Goal: Task Accomplishment & Management: Use online tool/utility

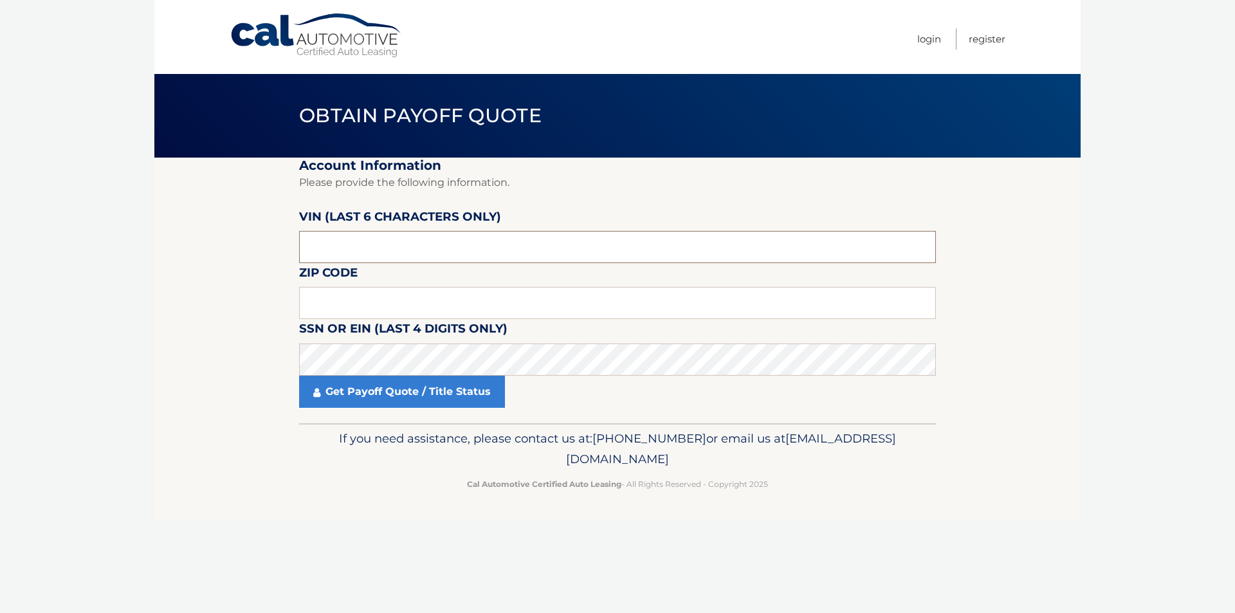
click at [354, 248] on input "text" at bounding box center [617, 247] width 637 height 32
type input "028279"
type input "07712"
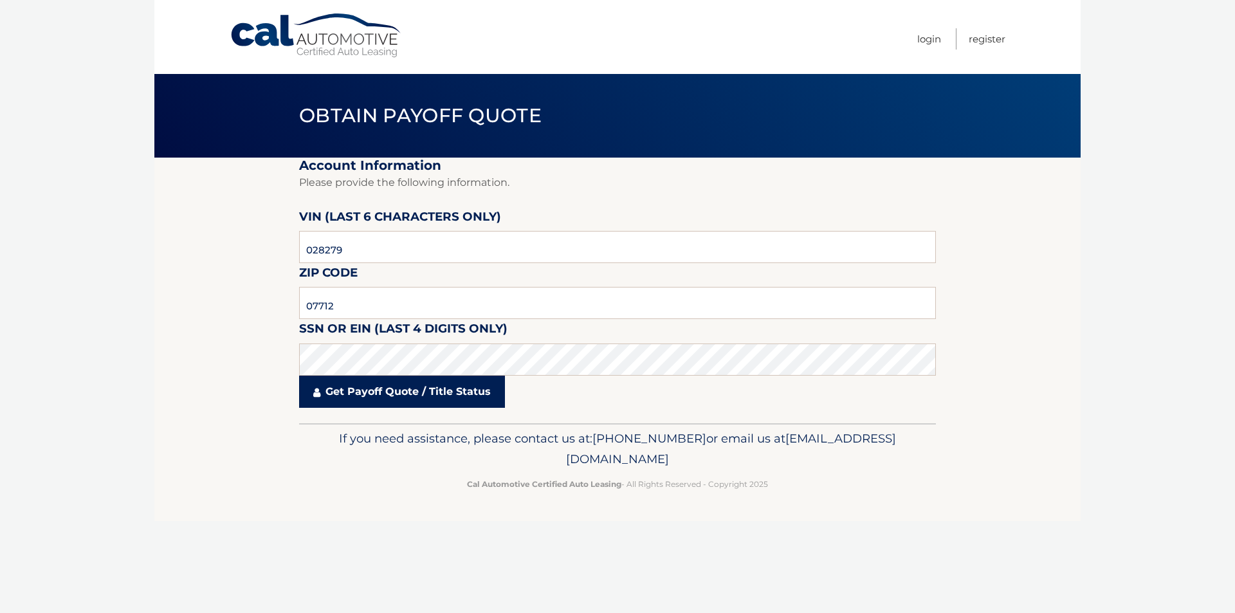
click at [387, 387] on link "Get Payoff Quote / Title Status" at bounding box center [402, 392] width 206 height 32
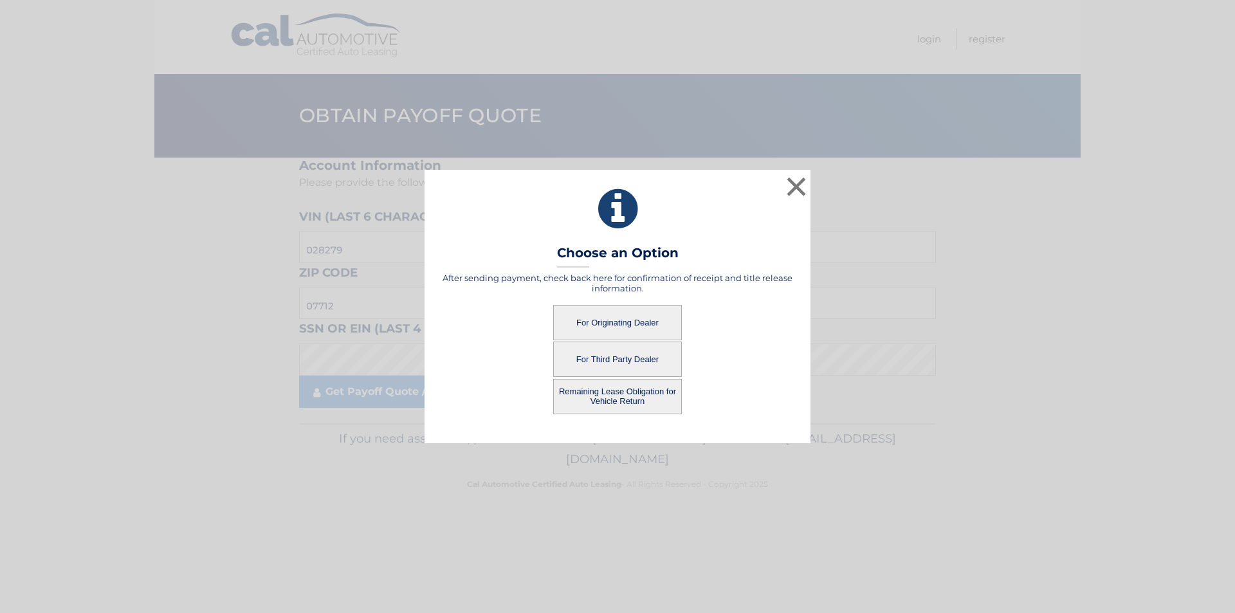
click at [625, 328] on button "For Originating Dealer" at bounding box center [617, 322] width 129 height 35
click at [625, 327] on button "For Originating Dealer" at bounding box center [617, 322] width 129 height 35
